Goal: Task Accomplishment & Management: Manage account settings

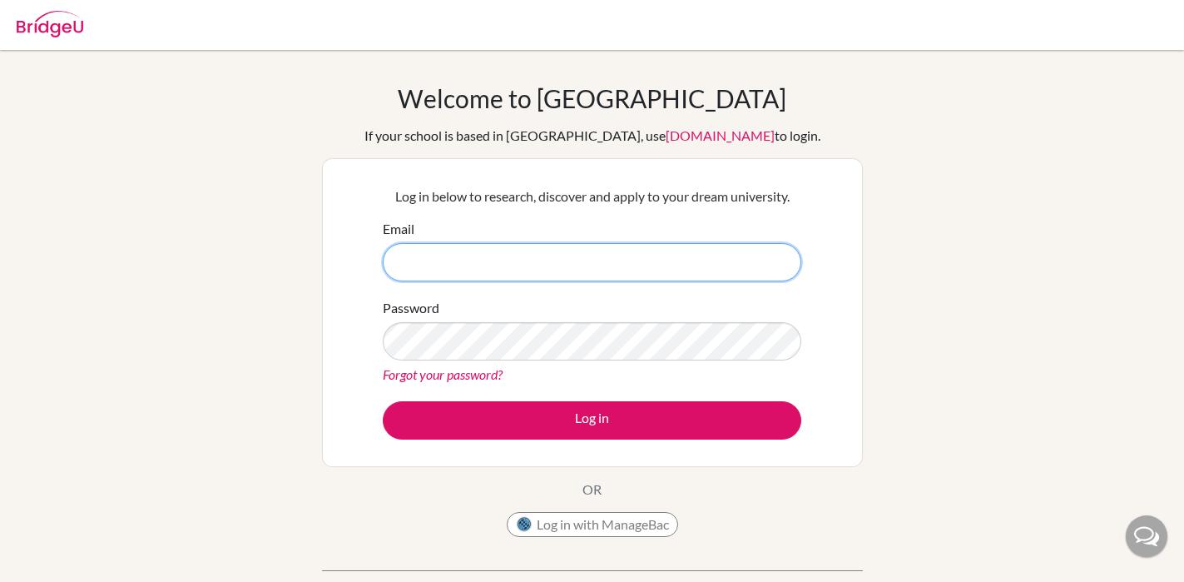
click at [605, 274] on input "Email" at bounding box center [592, 262] width 419 height 38
paste input "[PERSON_NAME][EMAIL_ADDRESS][PERSON_NAME][DOMAIN_NAME]"
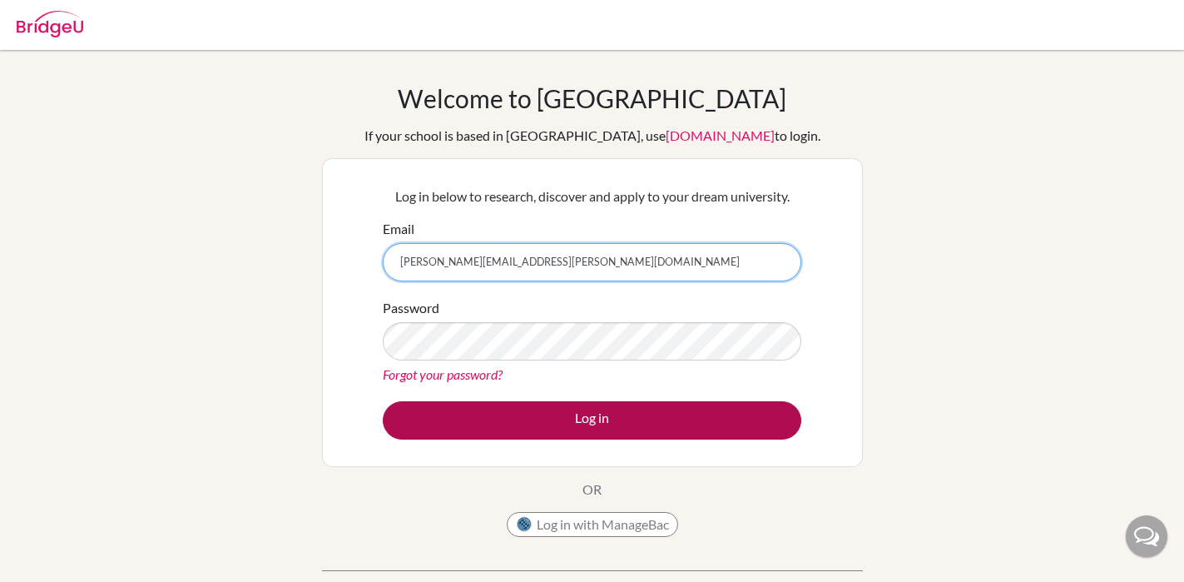
type input "[PERSON_NAME][EMAIL_ADDRESS][PERSON_NAME][DOMAIN_NAME]"
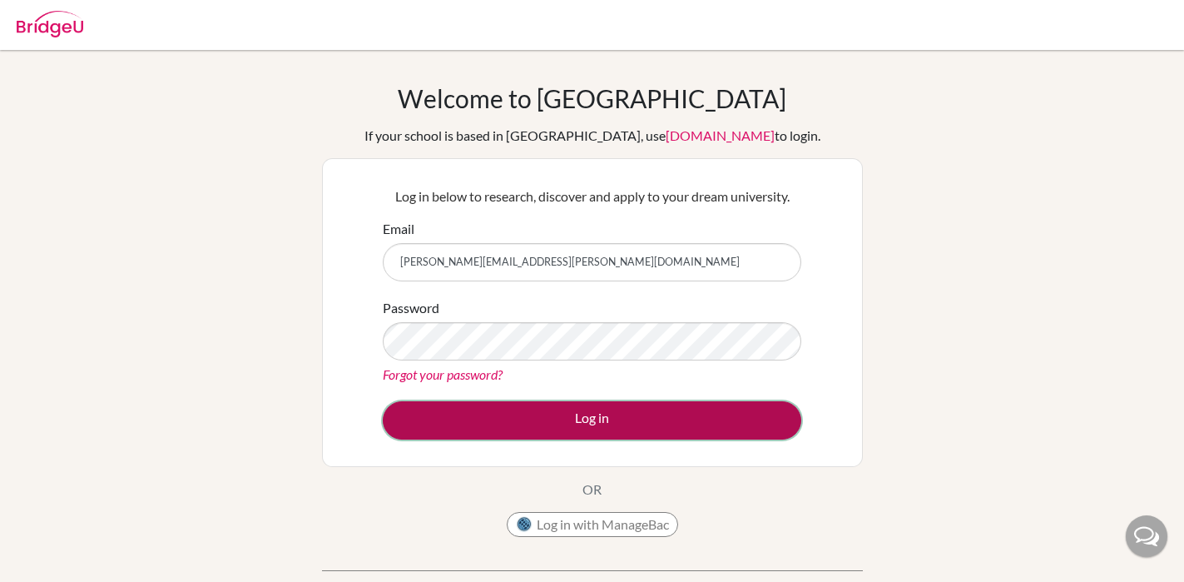
click at [524, 423] on button "Log in" at bounding box center [592, 420] width 419 height 38
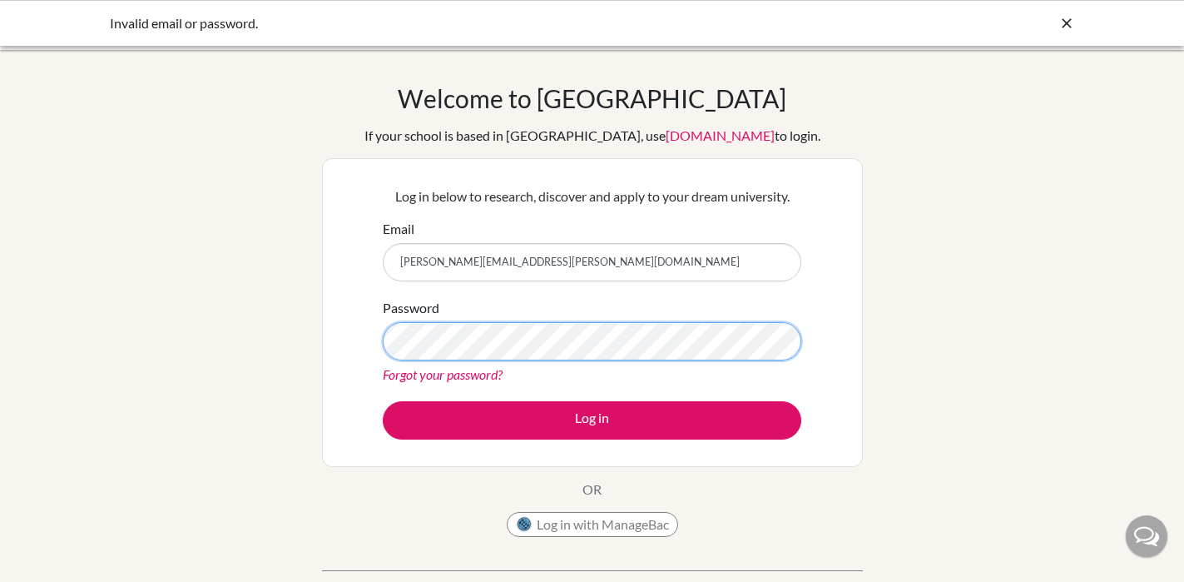
click at [383, 401] on button "Log in" at bounding box center [592, 420] width 419 height 38
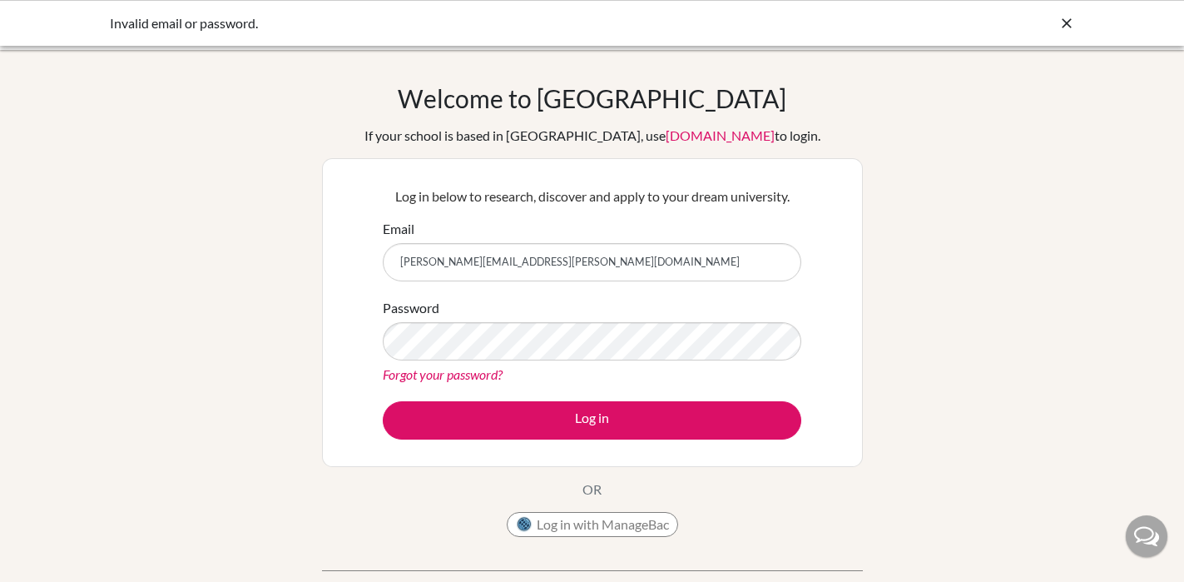
click at [605, 270] on input "[PERSON_NAME][EMAIL_ADDRESS][PERSON_NAME][DOMAIN_NAME]" at bounding box center [592, 262] width 419 height 38
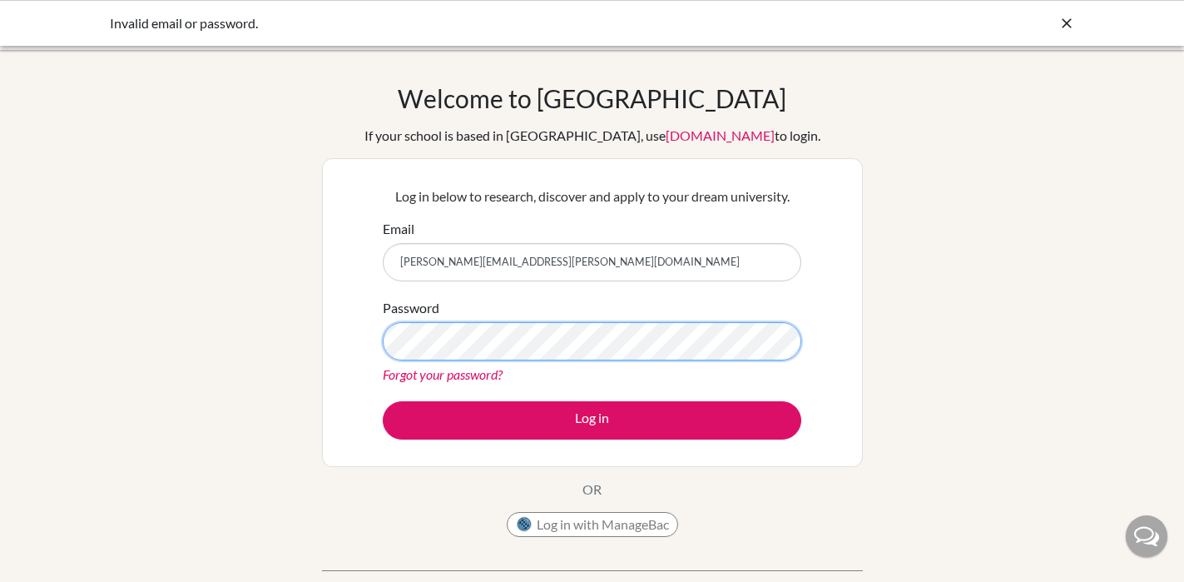
click at [383, 401] on button "Log in" at bounding box center [592, 420] width 419 height 38
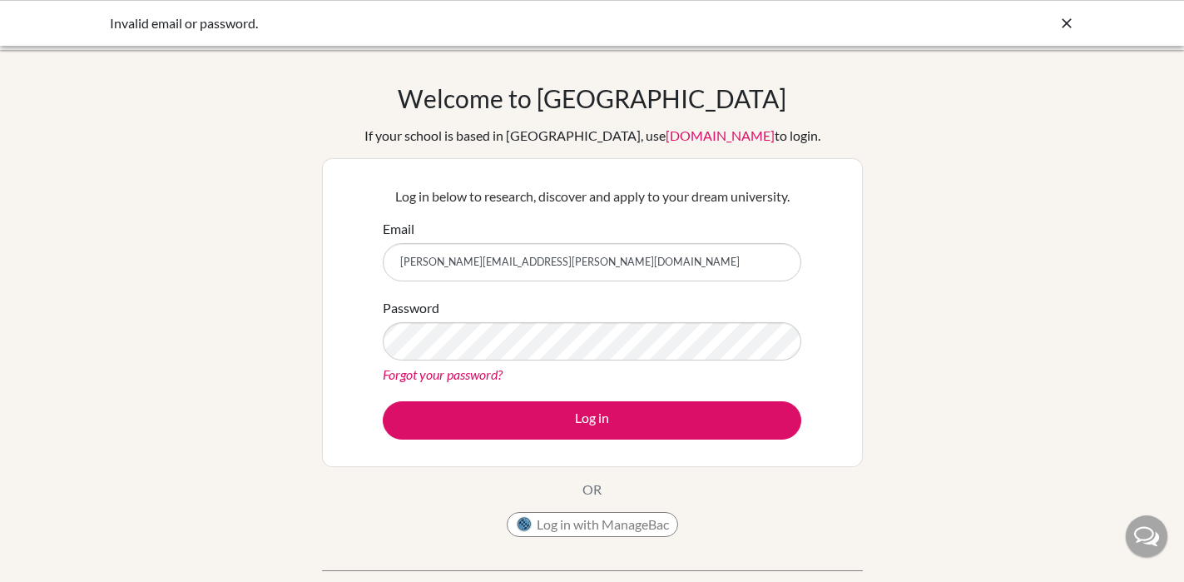
click at [484, 369] on link "Forgot your password?" at bounding box center [443, 374] width 120 height 16
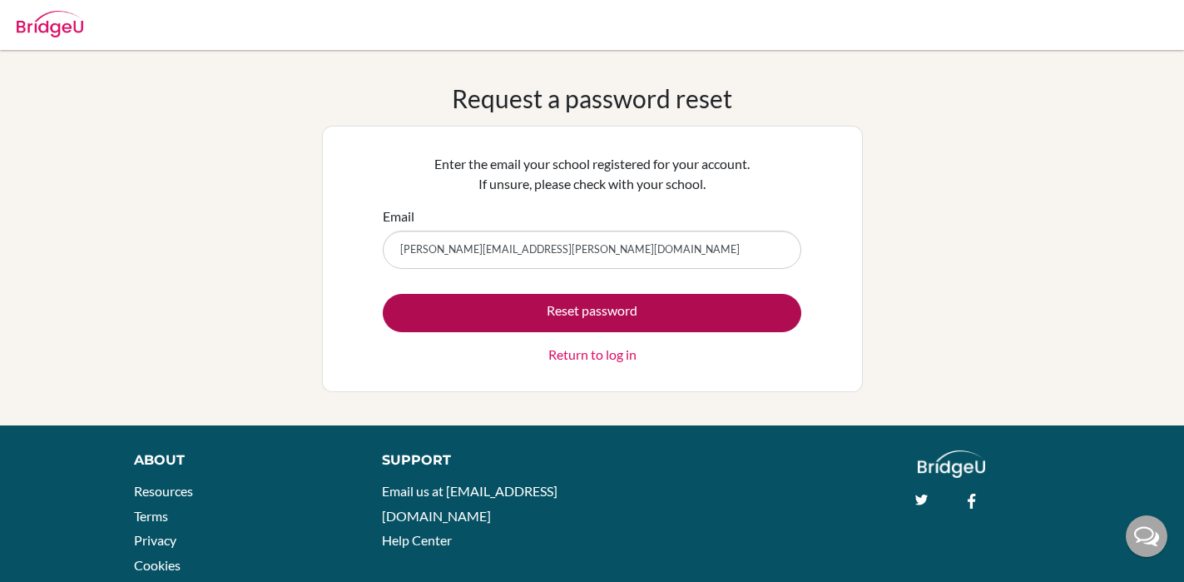
type input "[PERSON_NAME][EMAIL_ADDRESS][PERSON_NAME][DOMAIN_NAME]"
click at [571, 308] on button "Reset password" at bounding box center [592, 313] width 419 height 38
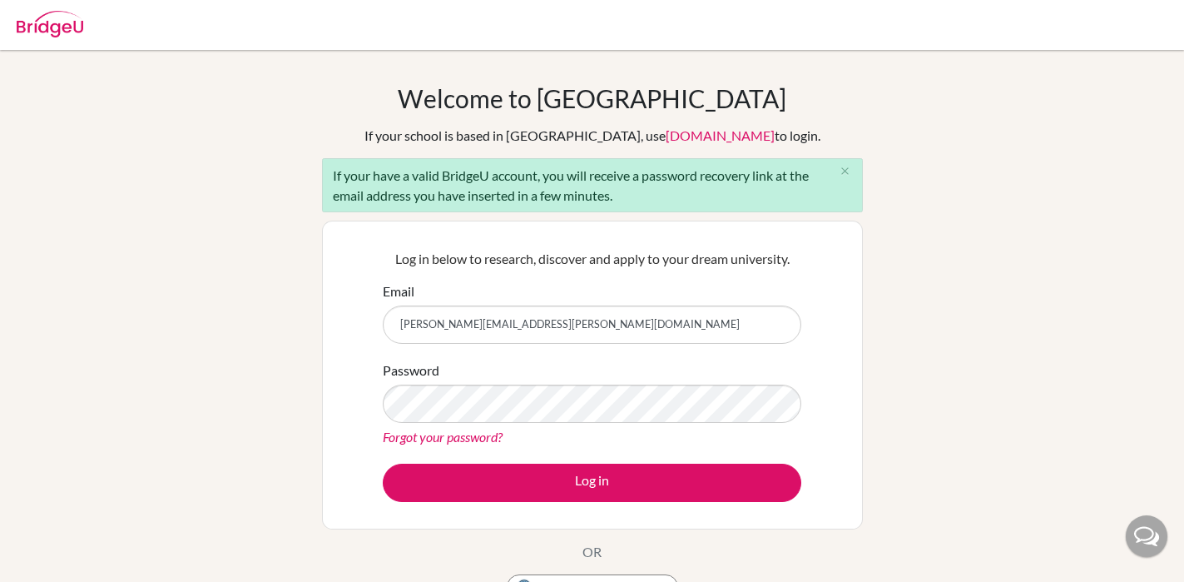
type input "[PERSON_NAME][EMAIL_ADDRESS][PERSON_NAME][DOMAIN_NAME]"
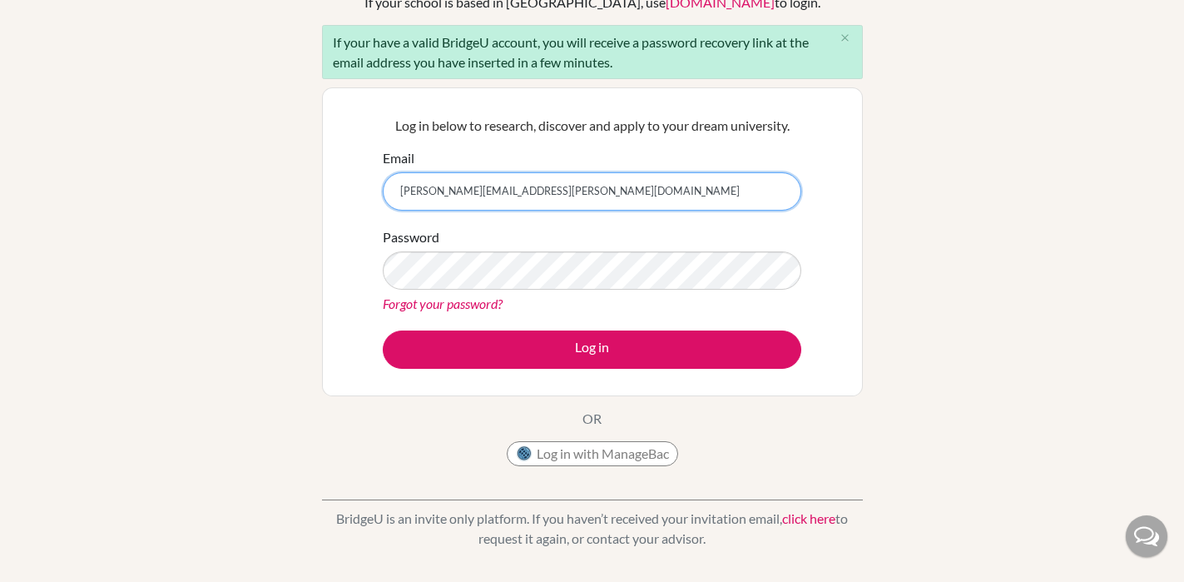
scroll to position [177, 0]
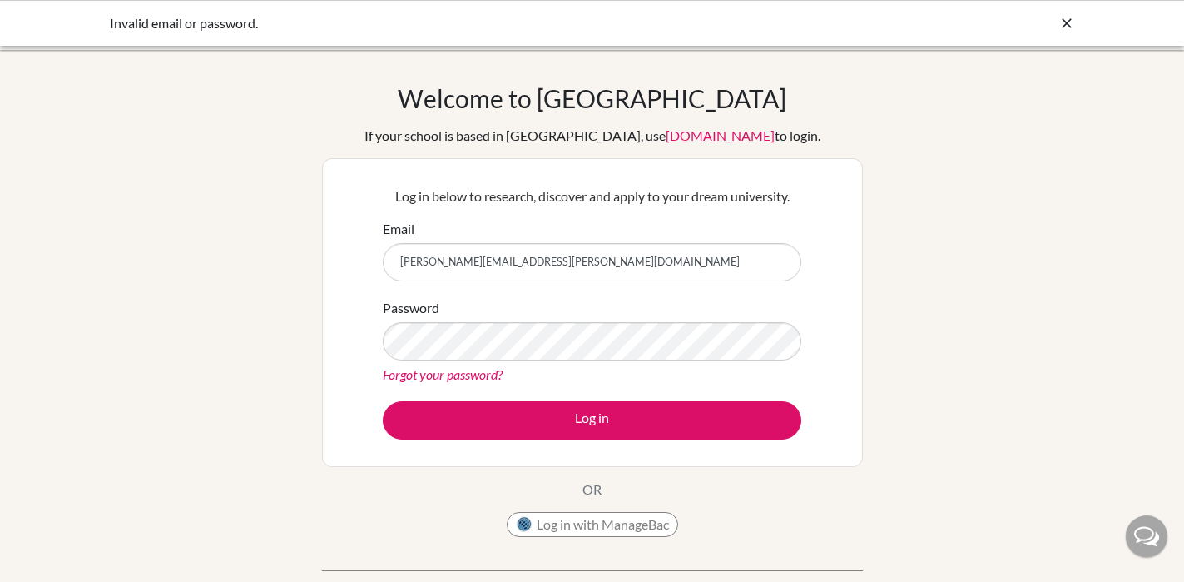
click at [1064, 22] on icon at bounding box center [1067, 23] width 17 height 17
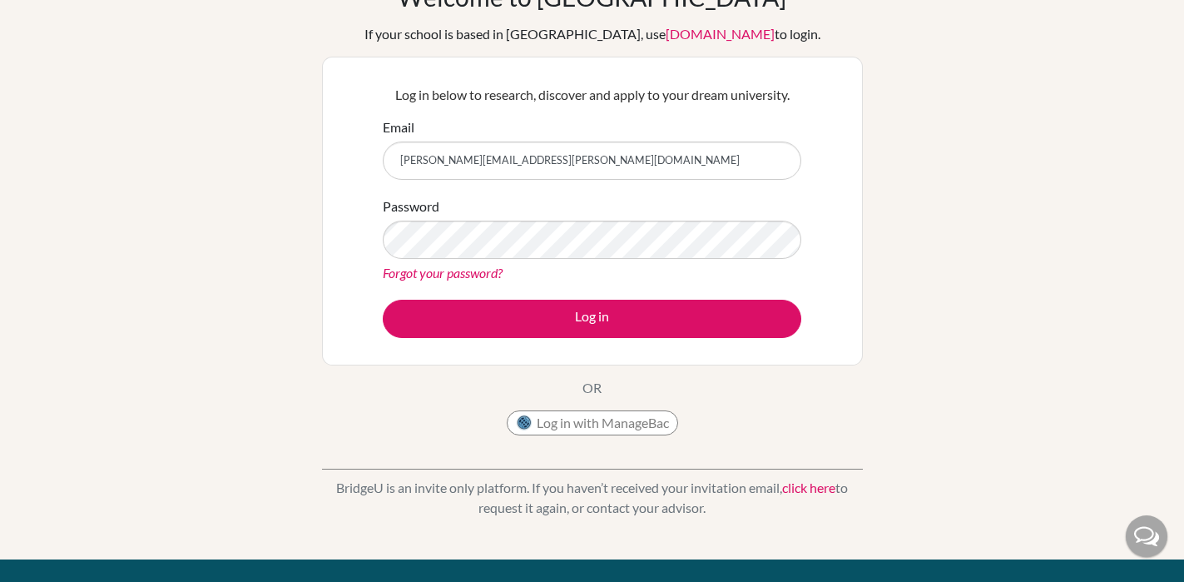
scroll to position [305, 0]
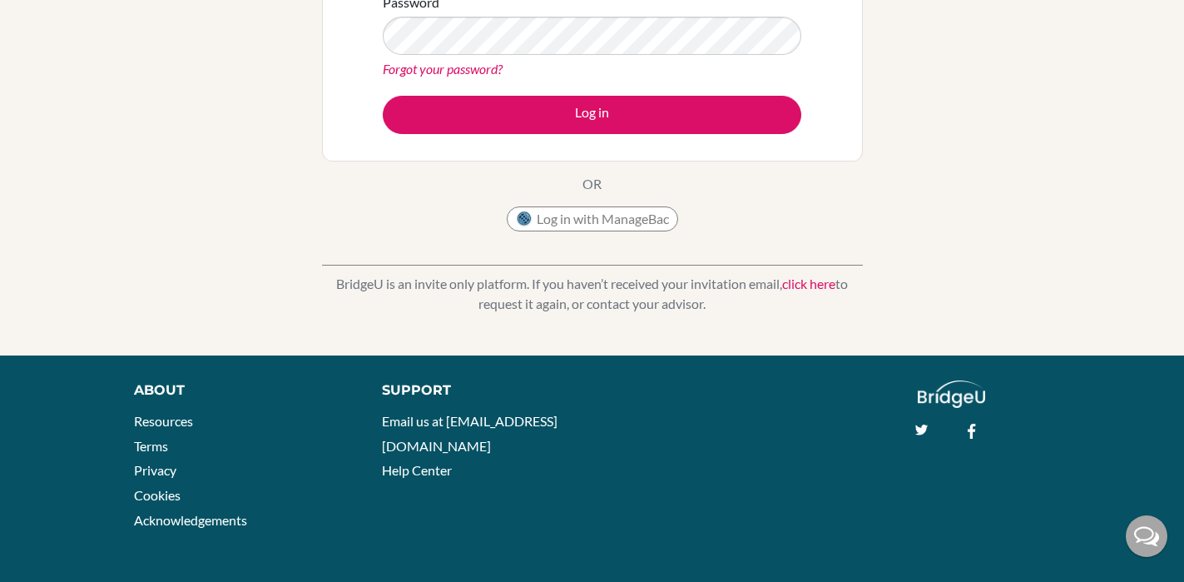
click at [812, 286] on link "click here" at bounding box center [808, 283] width 53 height 16
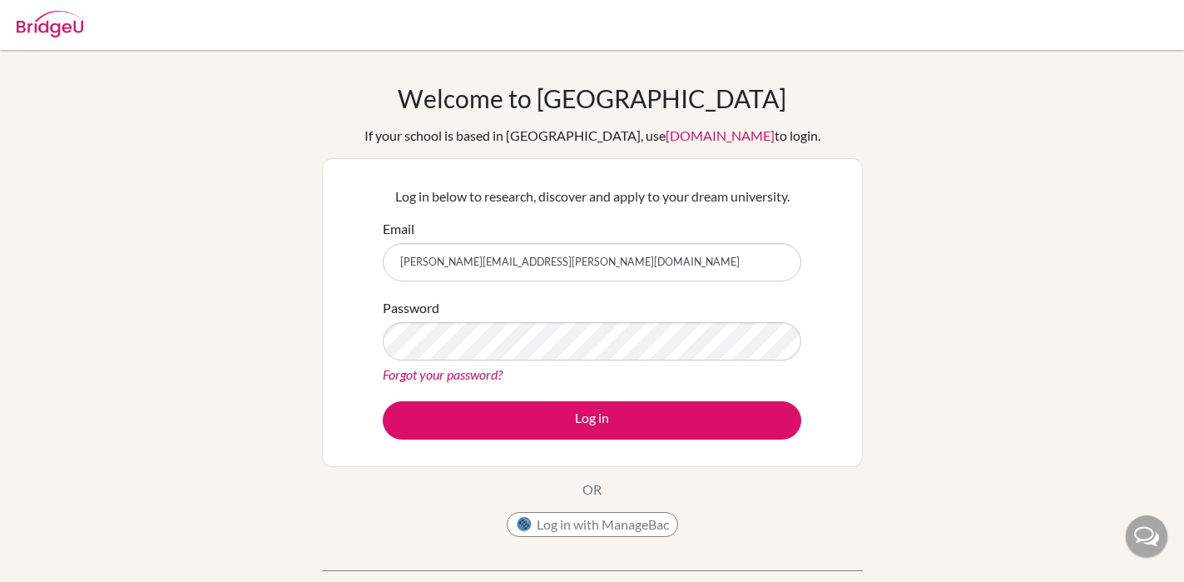
type input "[PERSON_NAME][EMAIL_ADDRESS][PERSON_NAME][DOMAIN_NAME]"
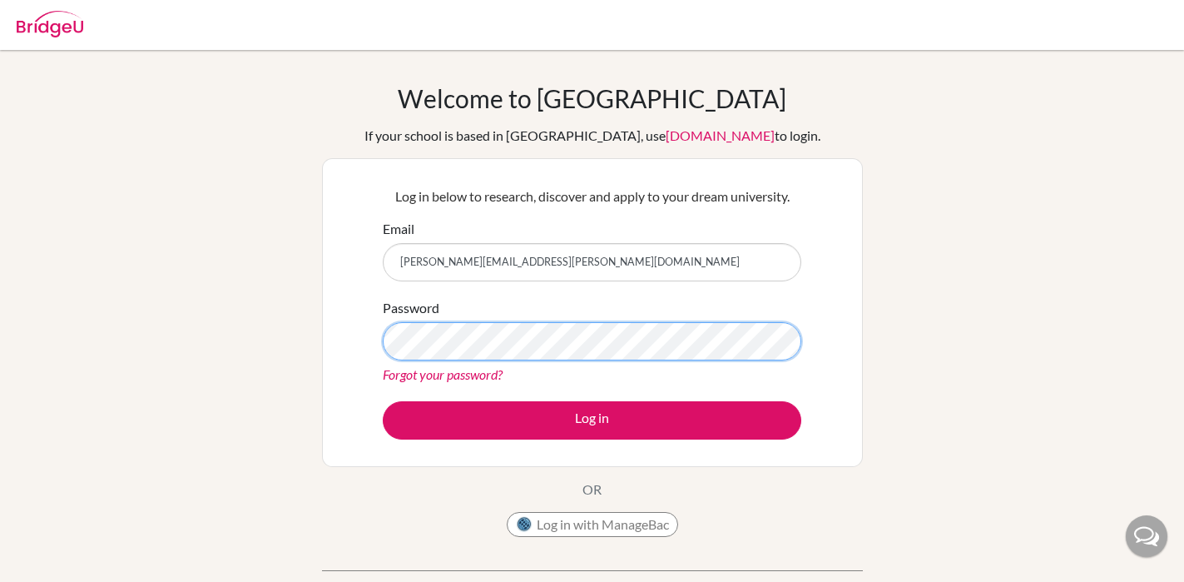
click at [383, 401] on button "Log in" at bounding box center [592, 420] width 419 height 38
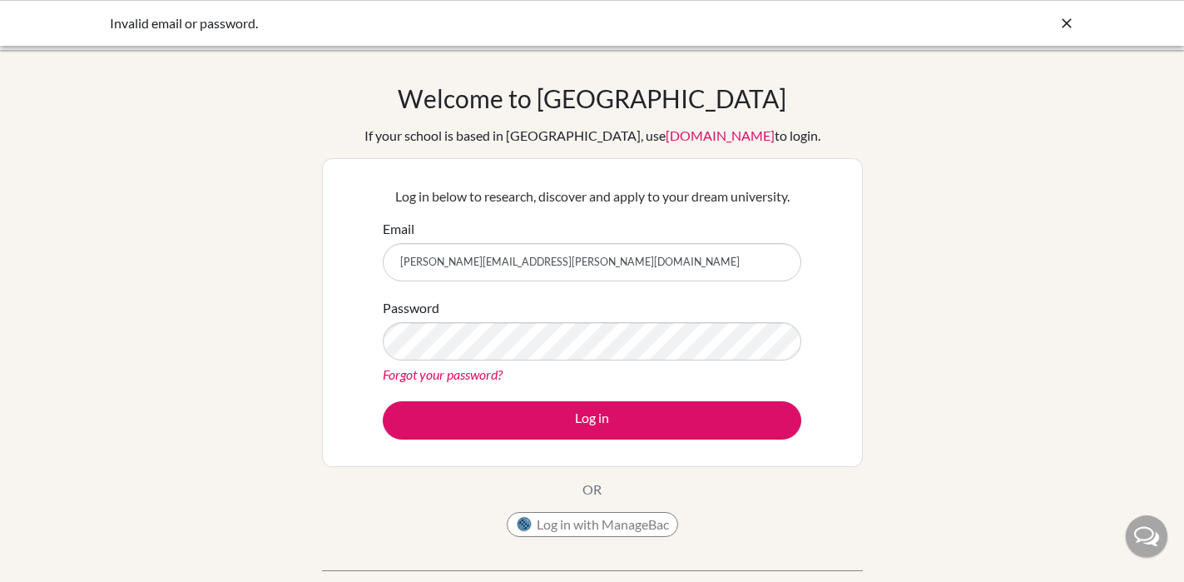
click at [455, 380] on link "Forgot your password?" at bounding box center [443, 374] width 120 height 16
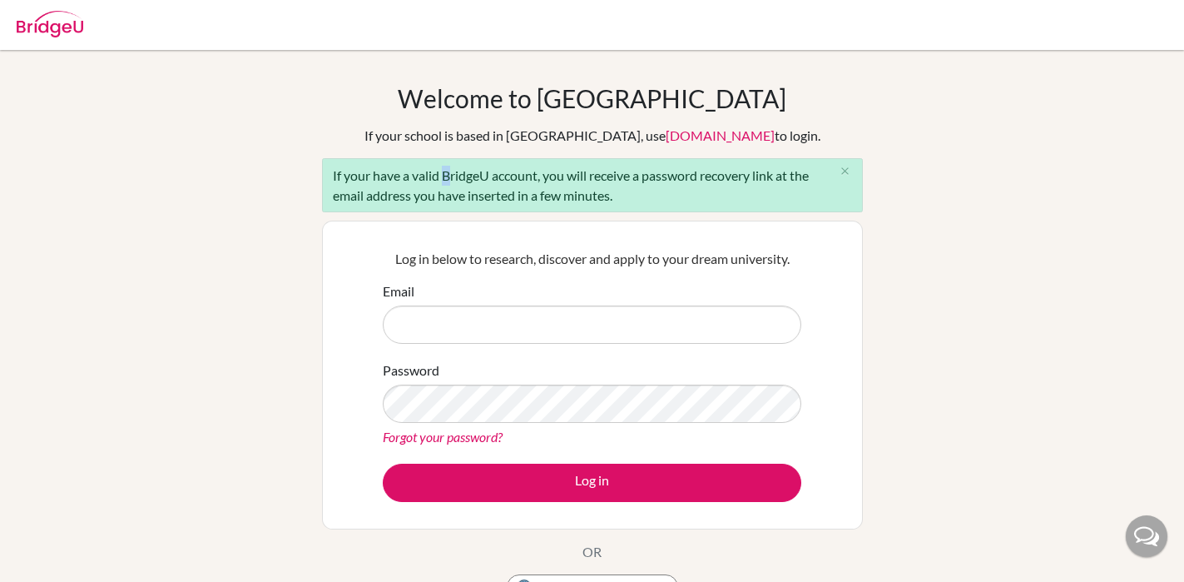
click at [445, 171] on div "If your have a valid BridgeU account, you will receive a password recovery link…" at bounding box center [592, 185] width 541 height 54
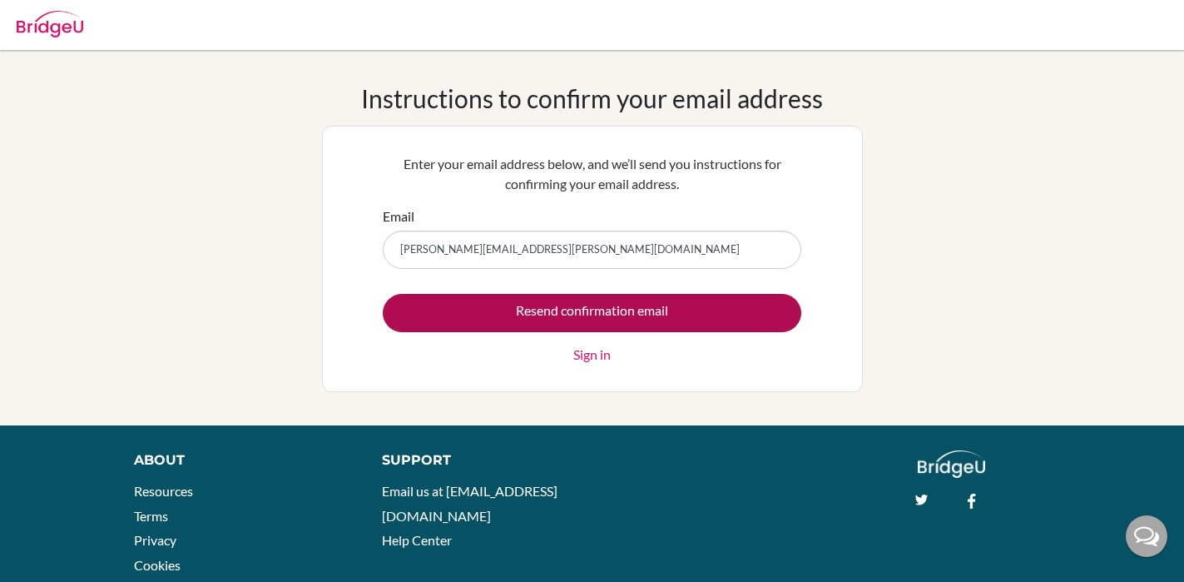
type input "[PERSON_NAME][EMAIL_ADDRESS][PERSON_NAME][DOMAIN_NAME]"
click at [583, 318] on input "Resend confirmation email" at bounding box center [592, 313] width 419 height 38
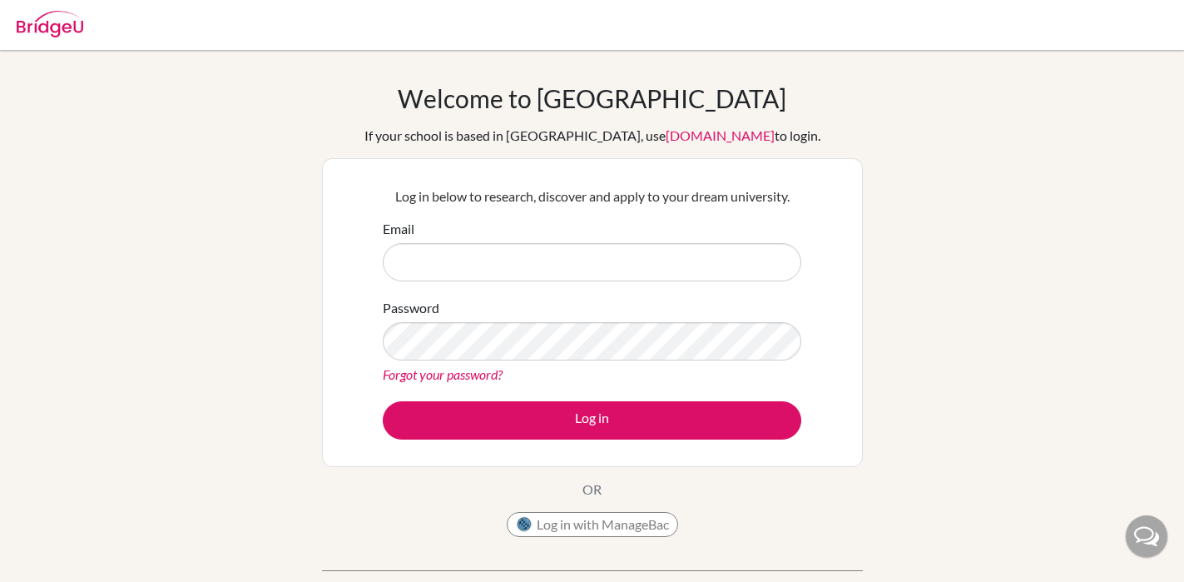
type input "[PERSON_NAME][EMAIL_ADDRESS][PERSON_NAME][DOMAIN_NAME]"
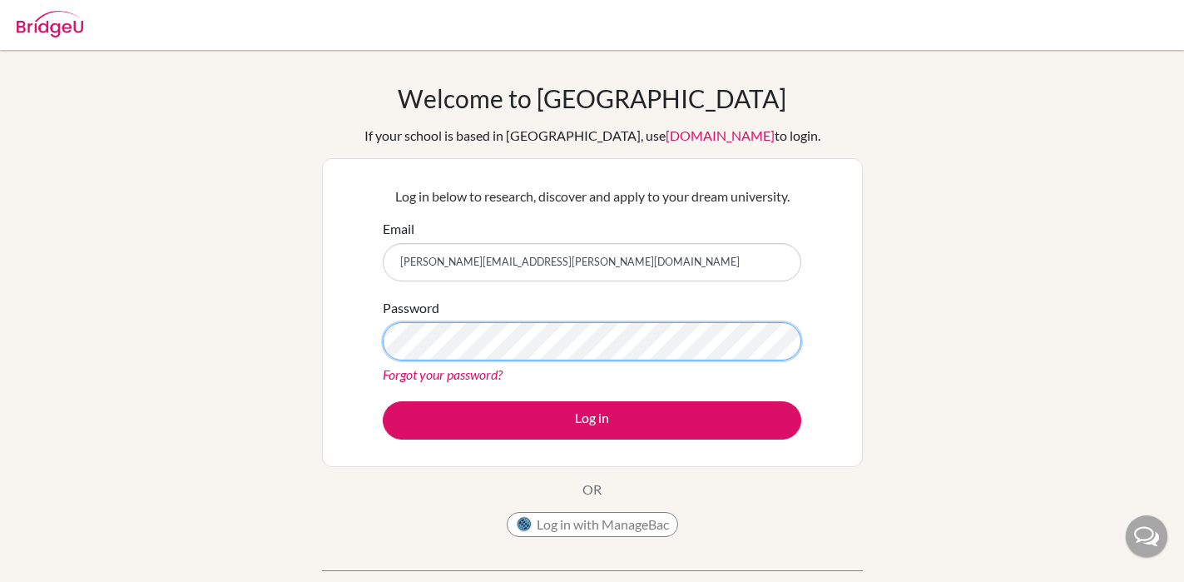
click at [383, 401] on button "Log in" at bounding box center [592, 420] width 419 height 38
